Goal: Task Accomplishment & Management: Manage account settings

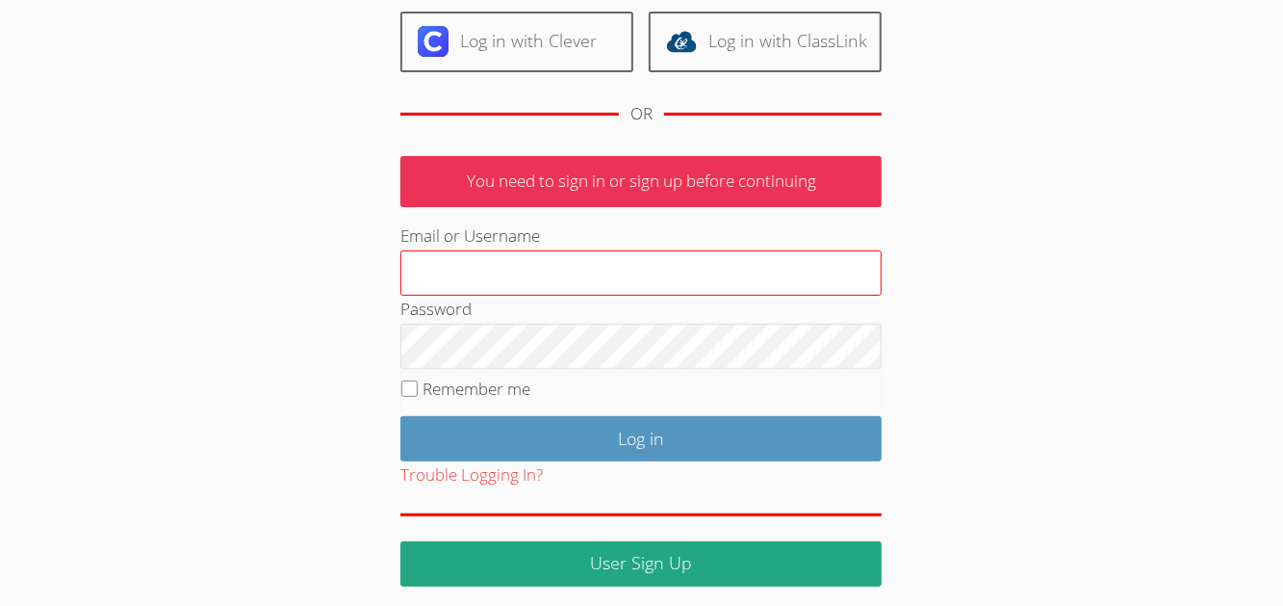
scroll to position [220, 0]
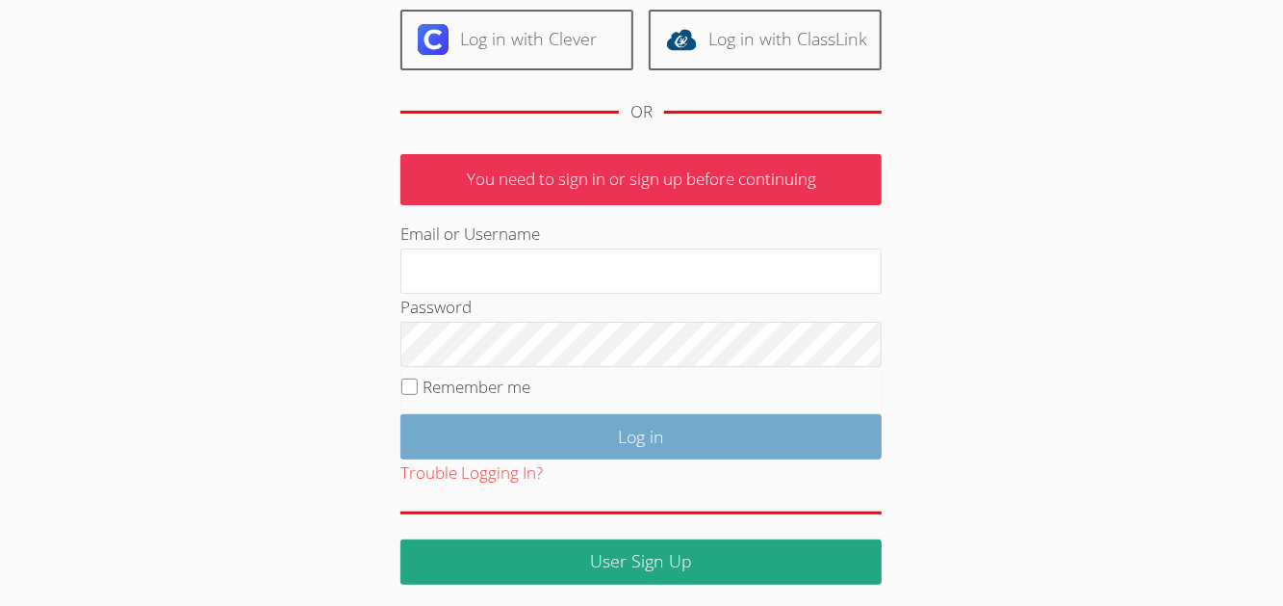
type input "mogarcia7110@gmail.com"
click at [645, 424] on input "Log in" at bounding box center [641, 436] width 481 height 45
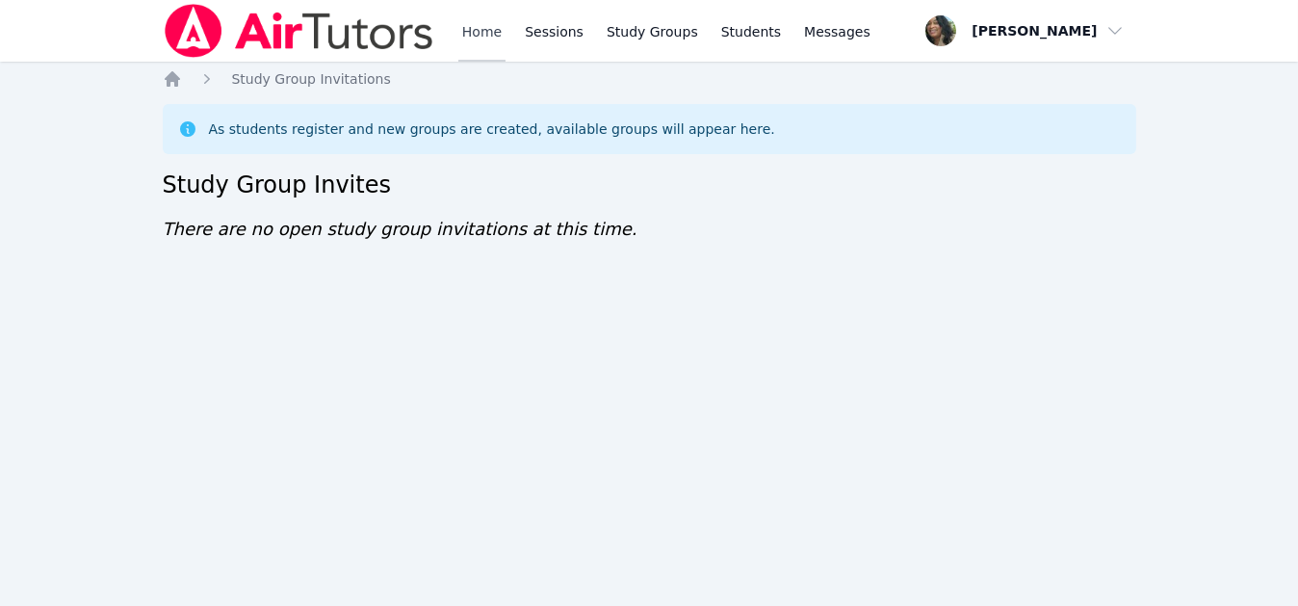
click at [473, 34] on link "Home" at bounding box center [481, 31] width 47 height 62
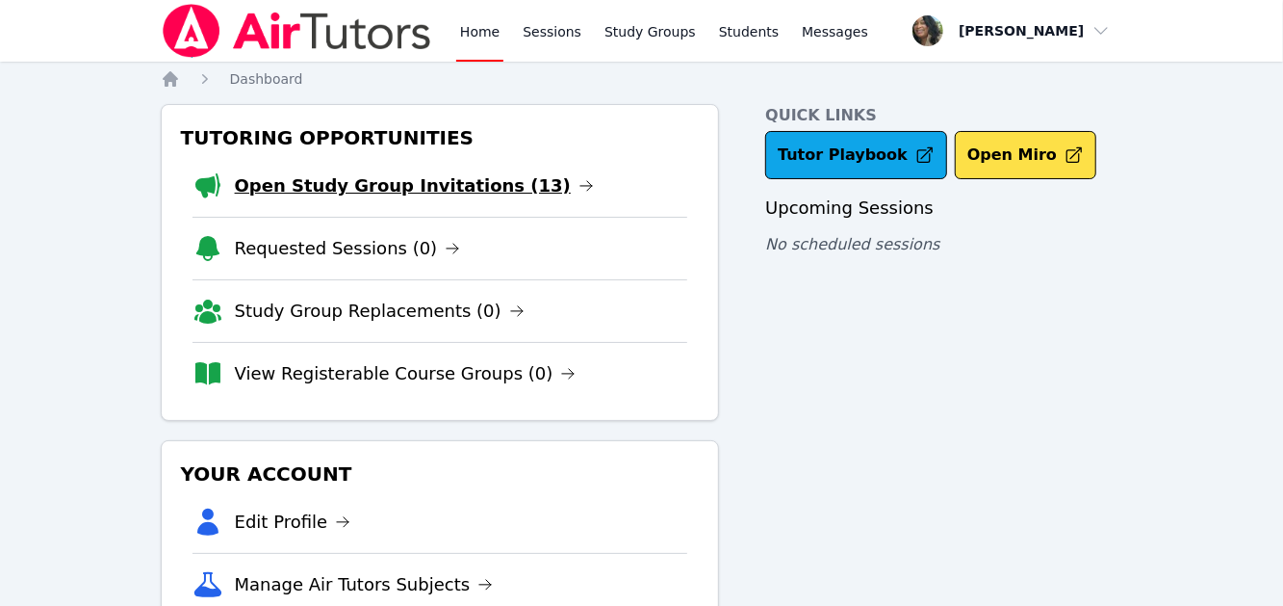
click at [369, 184] on link "Open Study Group Invitations (13)" at bounding box center [414, 185] width 359 height 27
click at [421, 194] on link "Open Study Group Invitations (3)" at bounding box center [409, 185] width 348 height 27
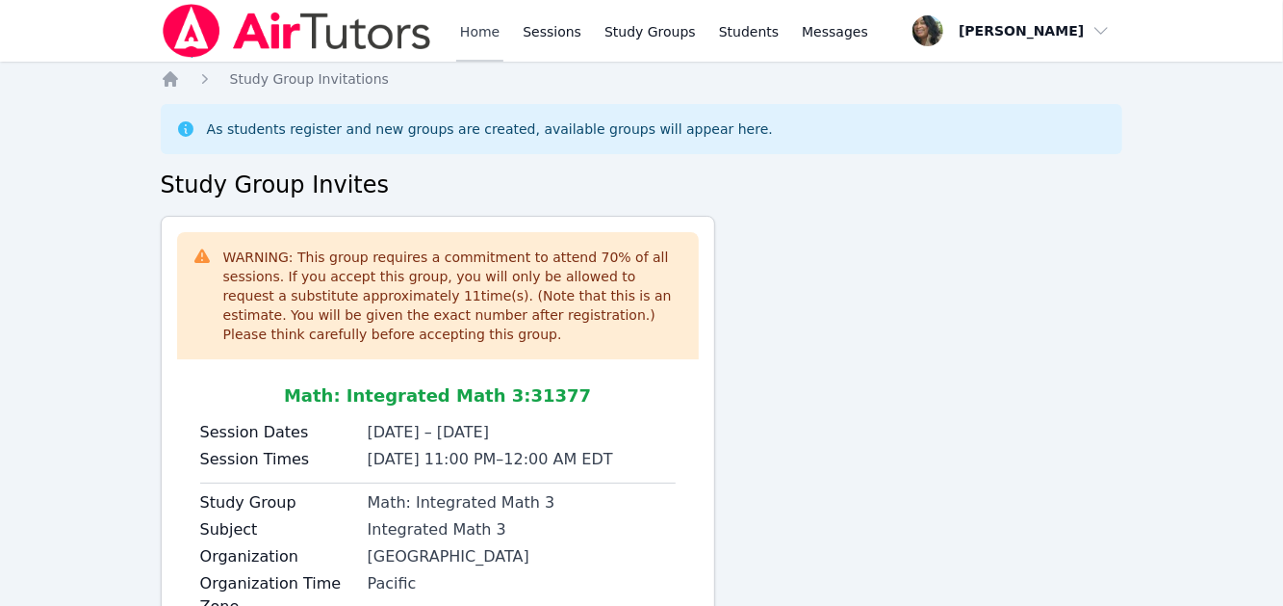
click at [473, 34] on link "Home" at bounding box center [479, 31] width 47 height 62
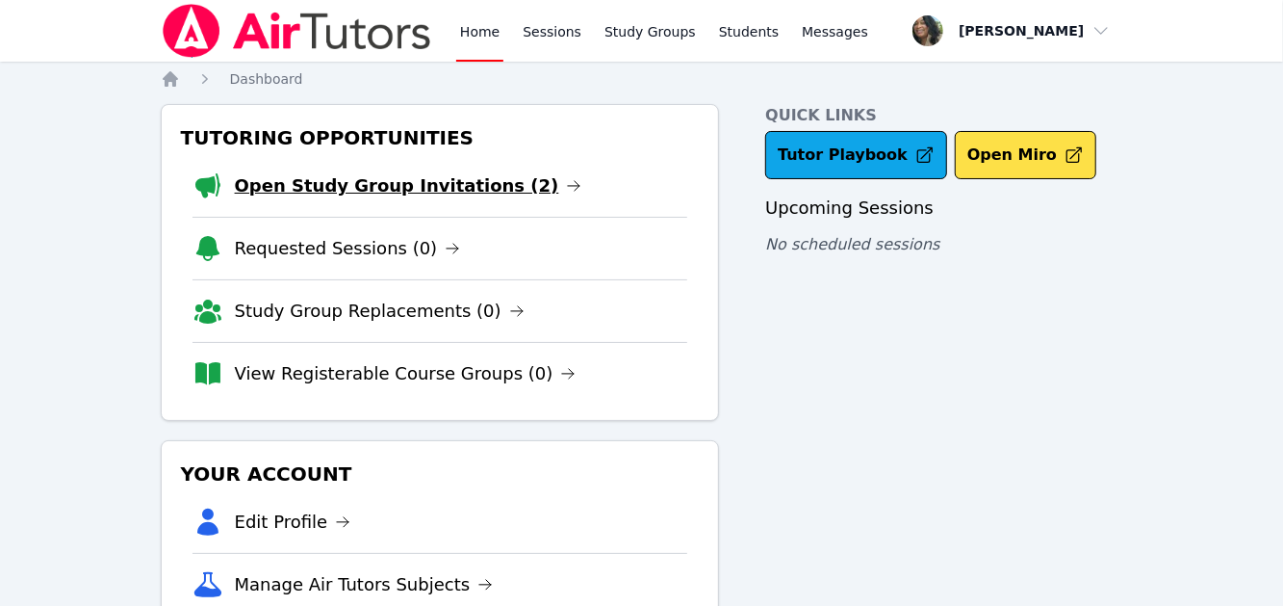
click at [360, 193] on link "Open Study Group Invitations (2)" at bounding box center [409, 185] width 348 height 27
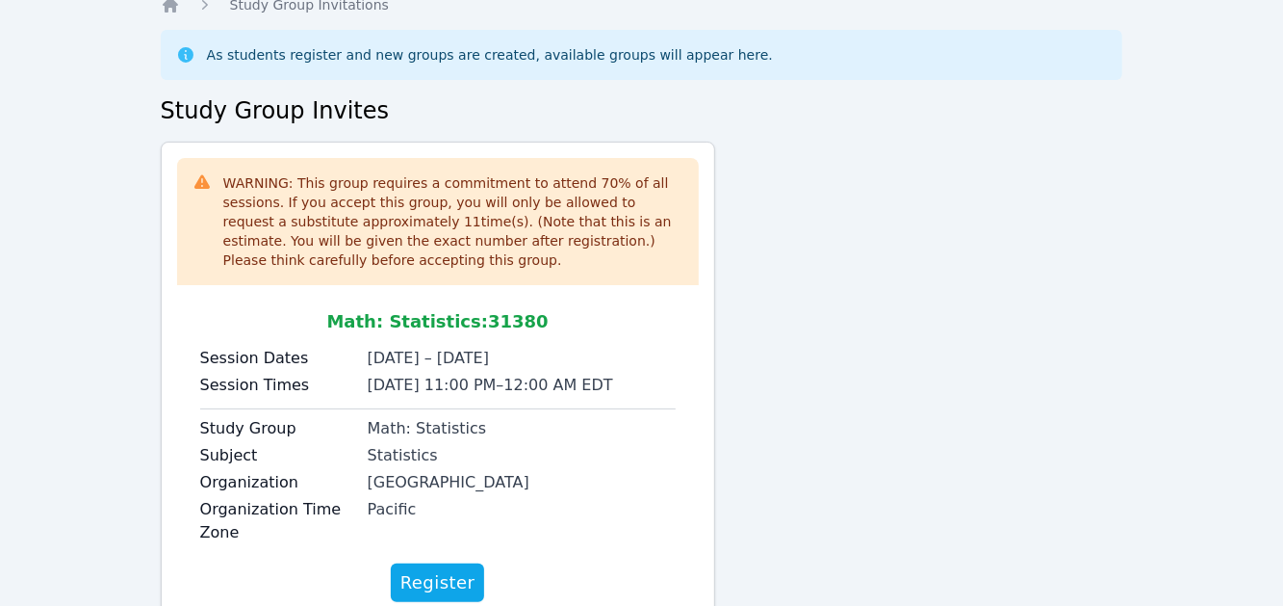
scroll to position [193, 0]
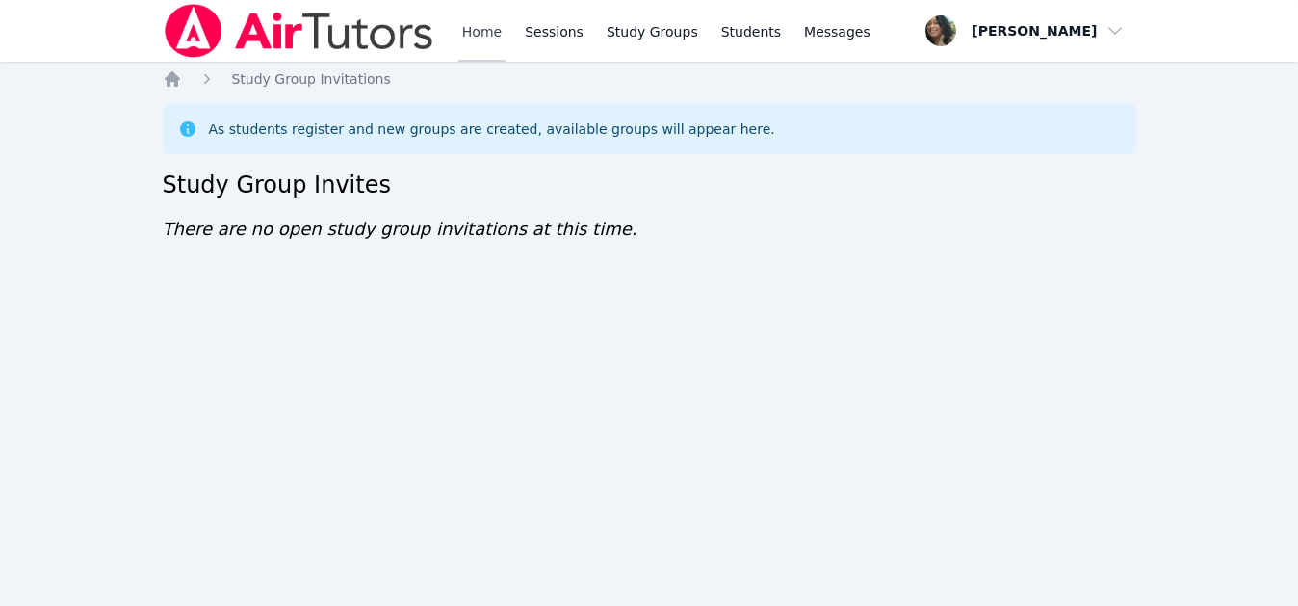
click at [471, 39] on link "Home" at bounding box center [481, 31] width 47 height 62
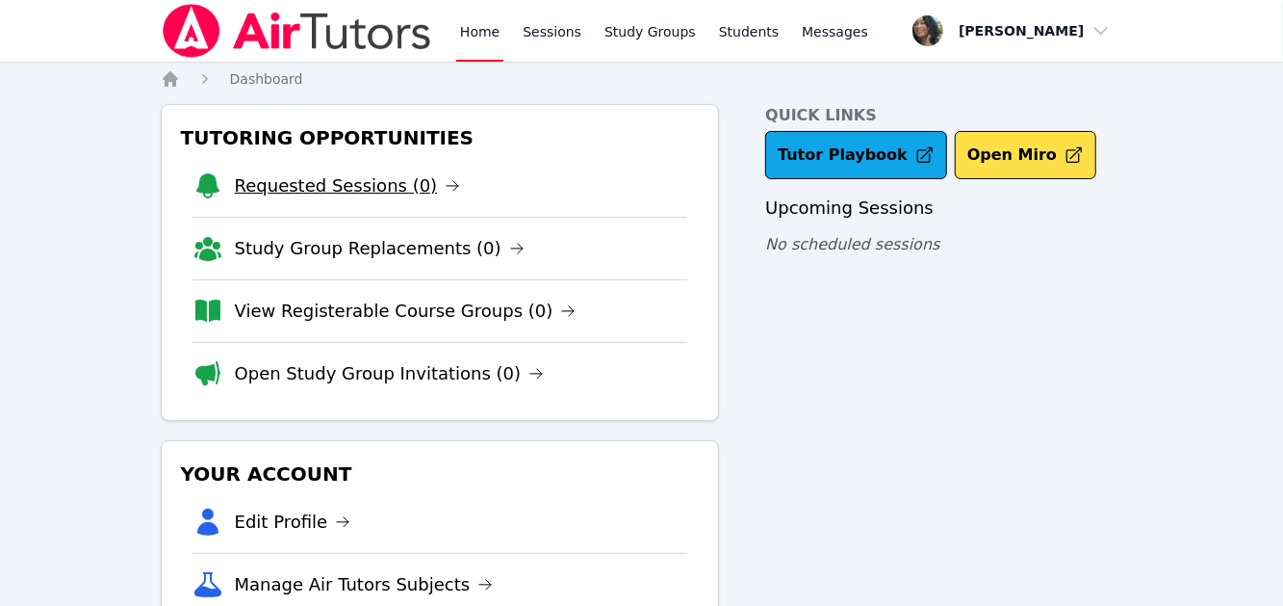
click at [311, 195] on link "Requested Sessions (0)" at bounding box center [348, 185] width 226 height 27
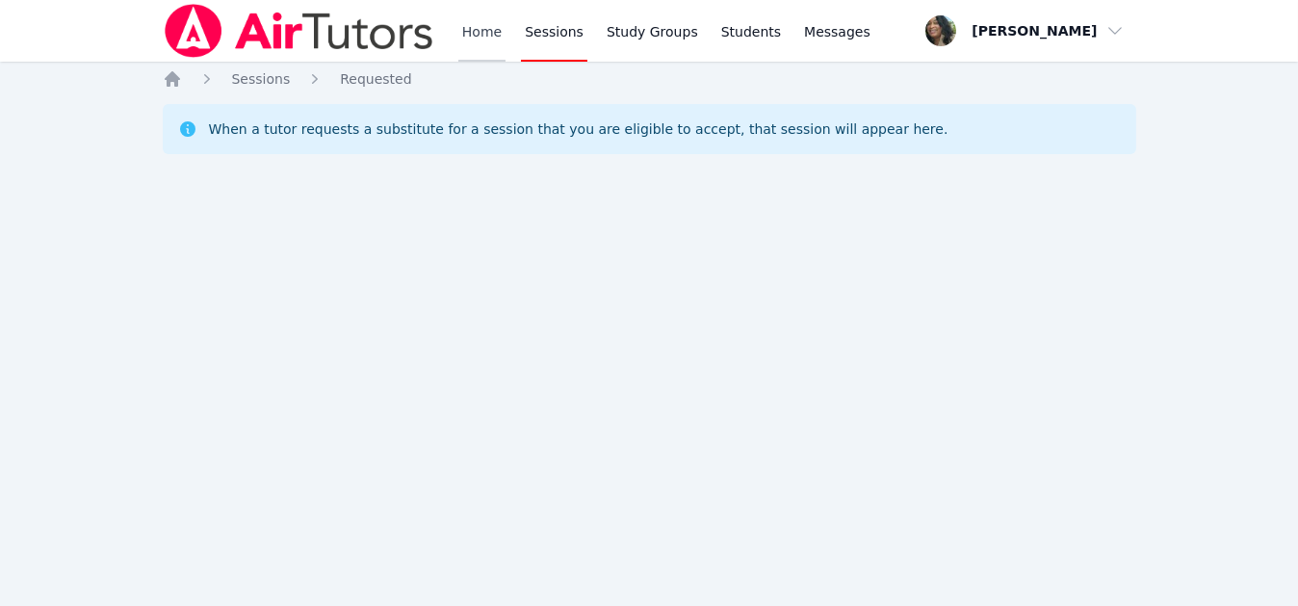
click at [476, 39] on link "Home" at bounding box center [481, 31] width 47 height 62
